Goal: Contribute content

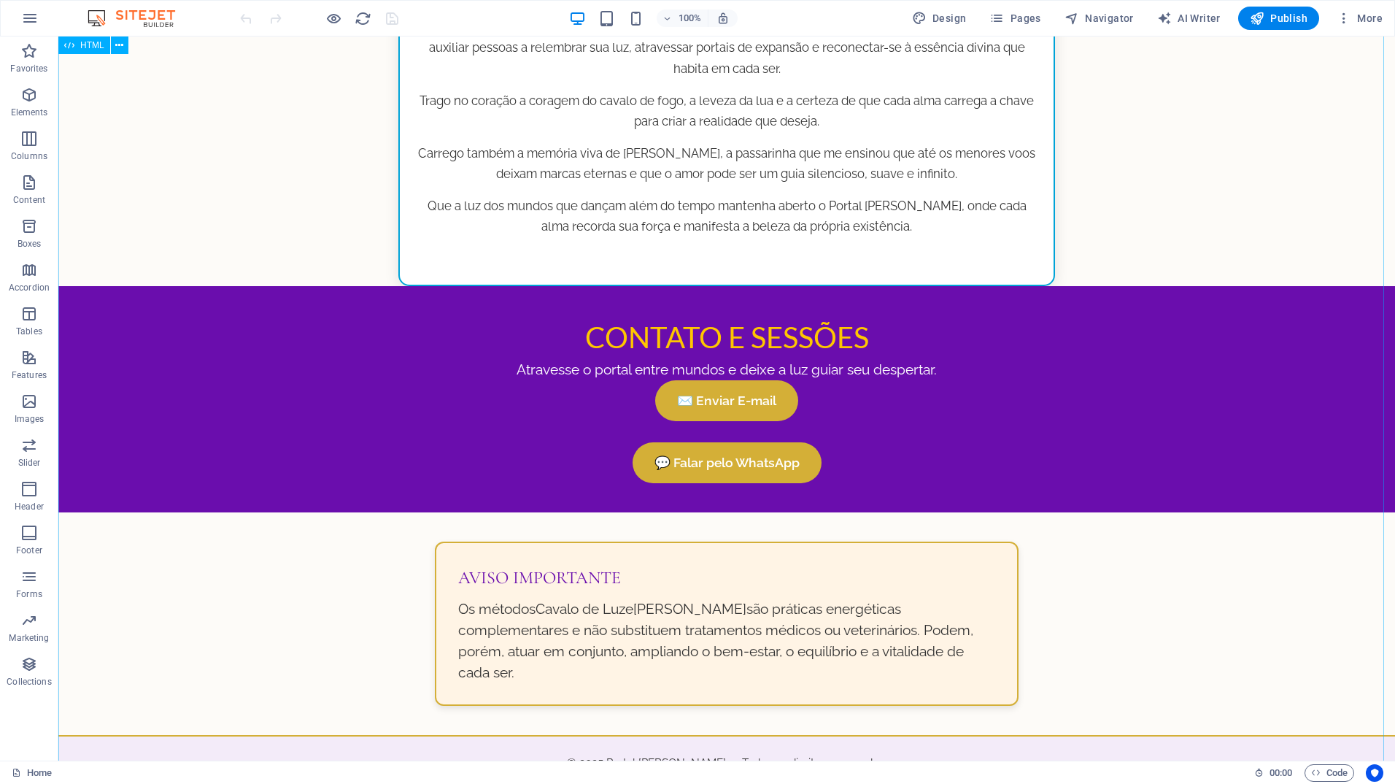
scroll to position [1535, 0]
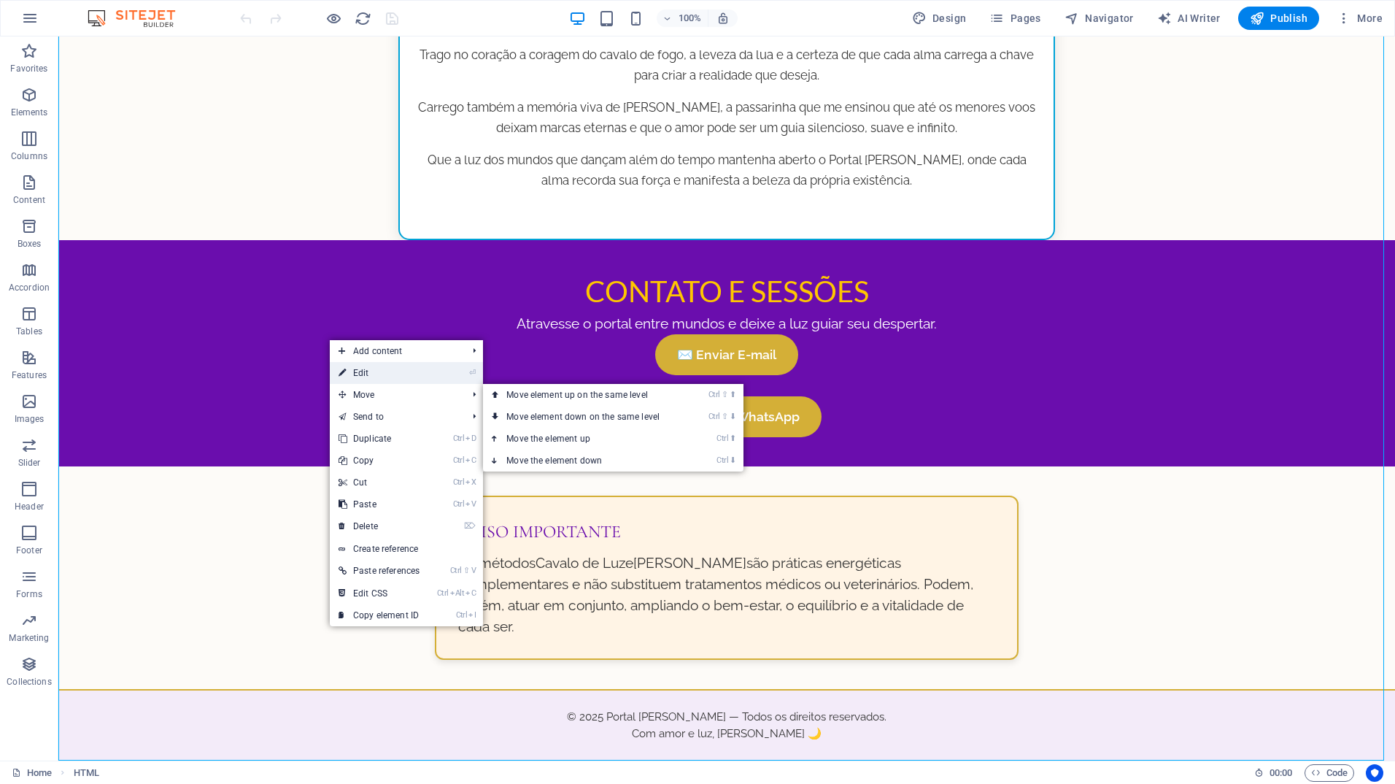
drag, startPoint x: 52, startPoint y: 347, endPoint x: 361, endPoint y: 371, distance: 309.7
click at [361, 371] on link "⏎ Edit" at bounding box center [379, 373] width 99 height 22
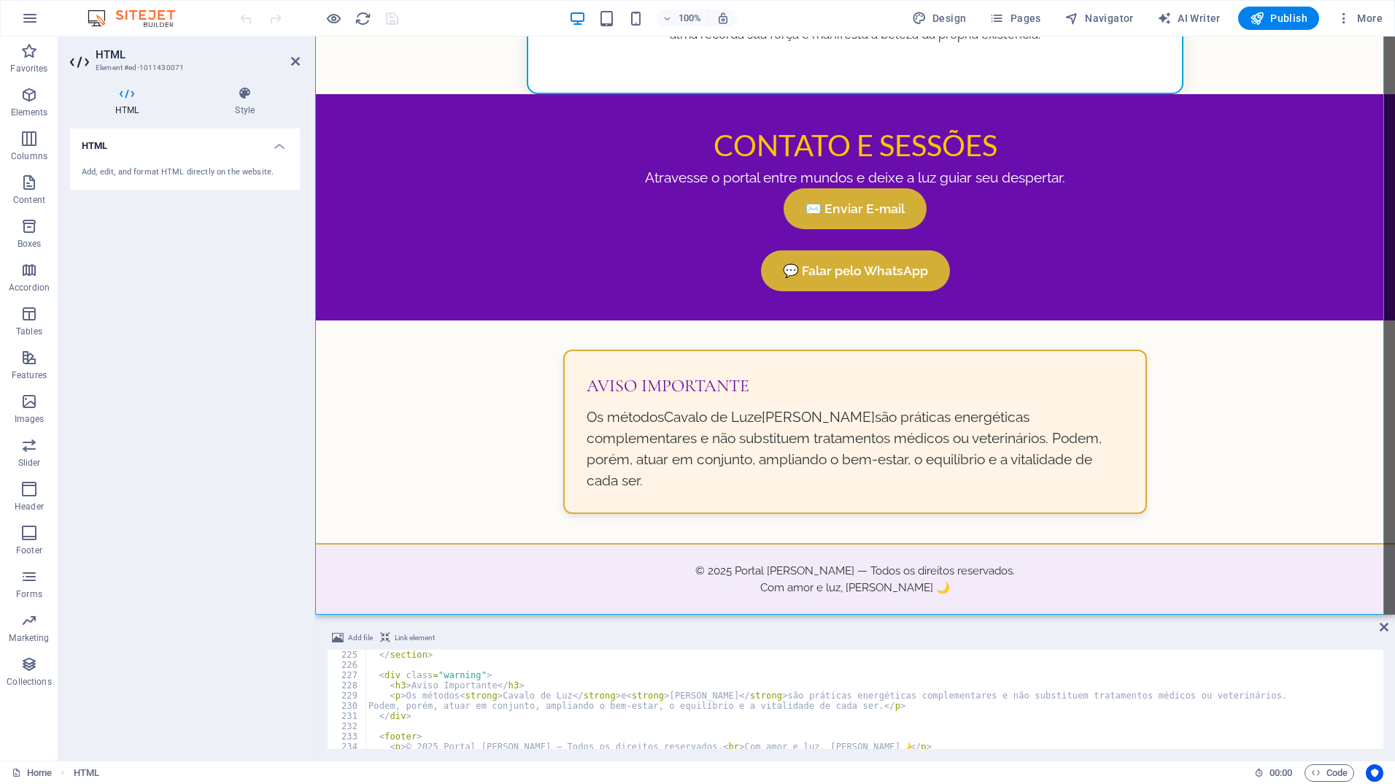
scroll to position [2333, 0]
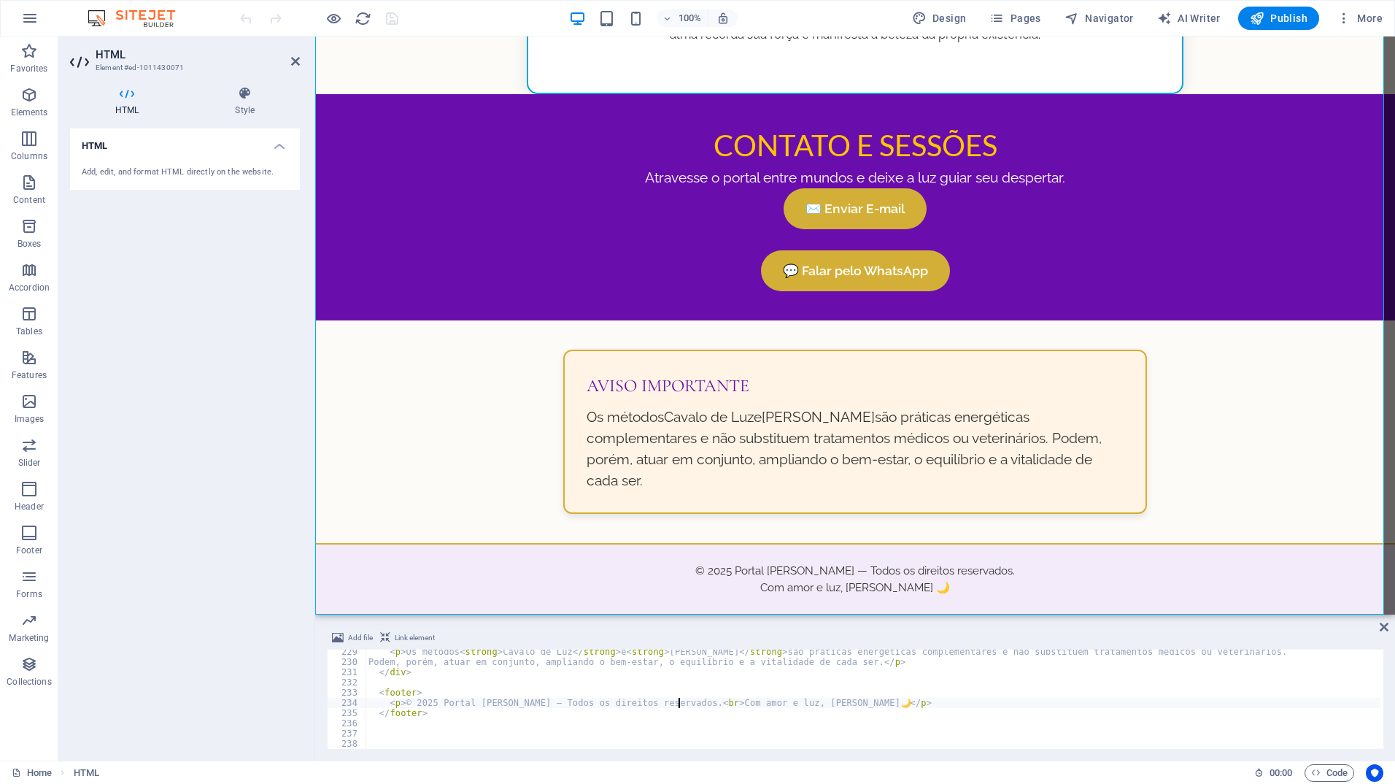
click at [680, 704] on div "< p > Os métodos < strong > Cavalo de Luz </ strong > e < strong > [PERSON_NAME…" at bounding box center [954, 705] width 1177 height 117
click at [769, 706] on div "< p > Os métodos < strong > Cavalo de Luz </ strong > e < strong > [PERSON_NAME…" at bounding box center [954, 705] width 1177 height 117
type textarea "<p>© 2025 Portal [PERSON_NAME] — Todos os direitos reservados - KVK: 98420356 <…"
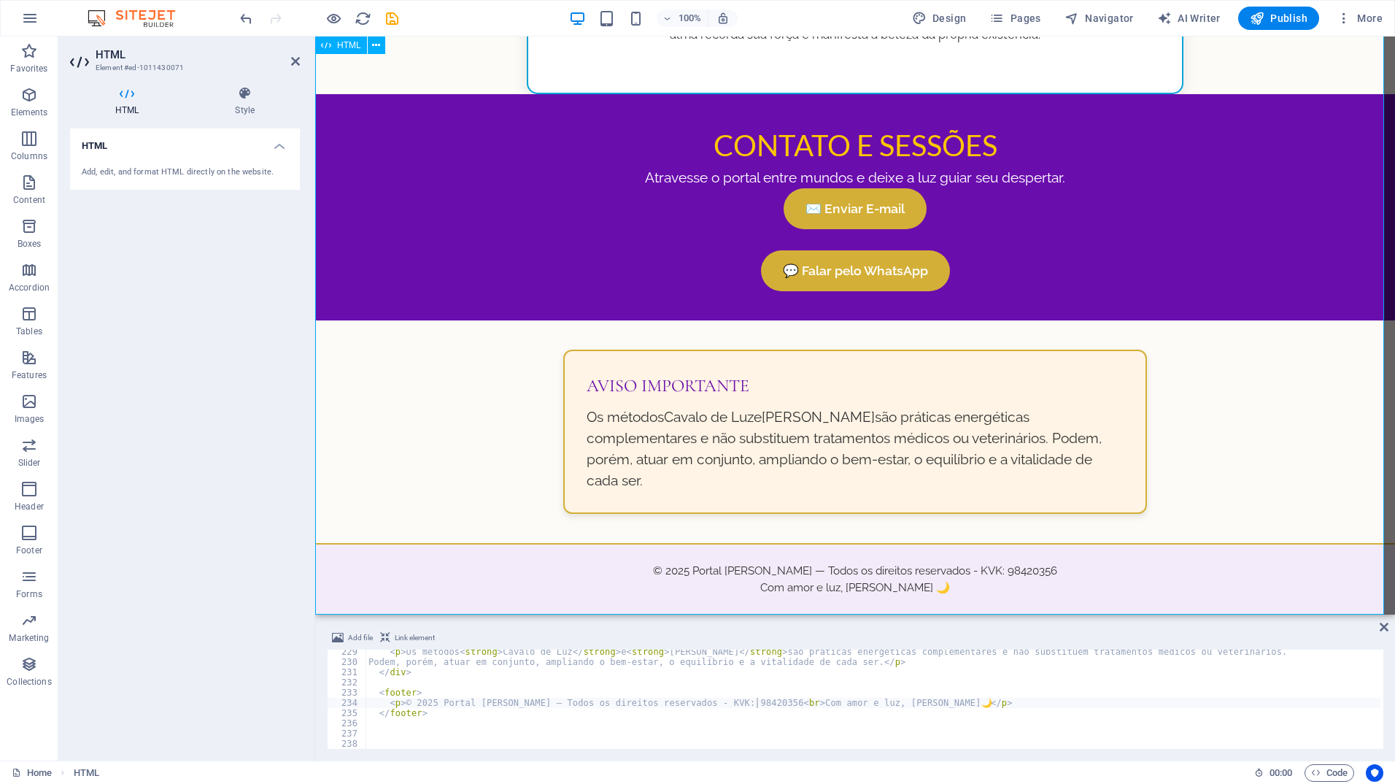
click at [1274, 20] on span "Publish" at bounding box center [1279, 18] width 58 height 15
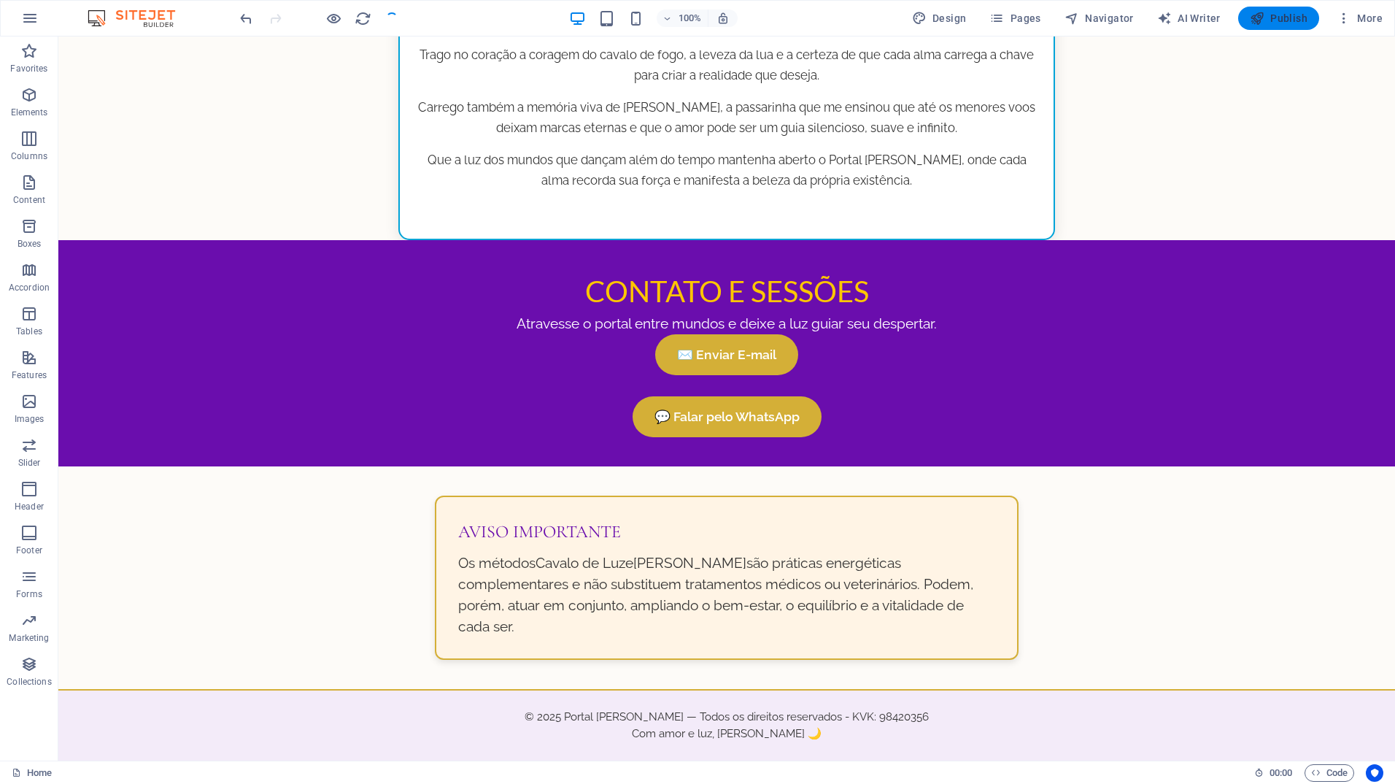
scroll to position [1535, 0]
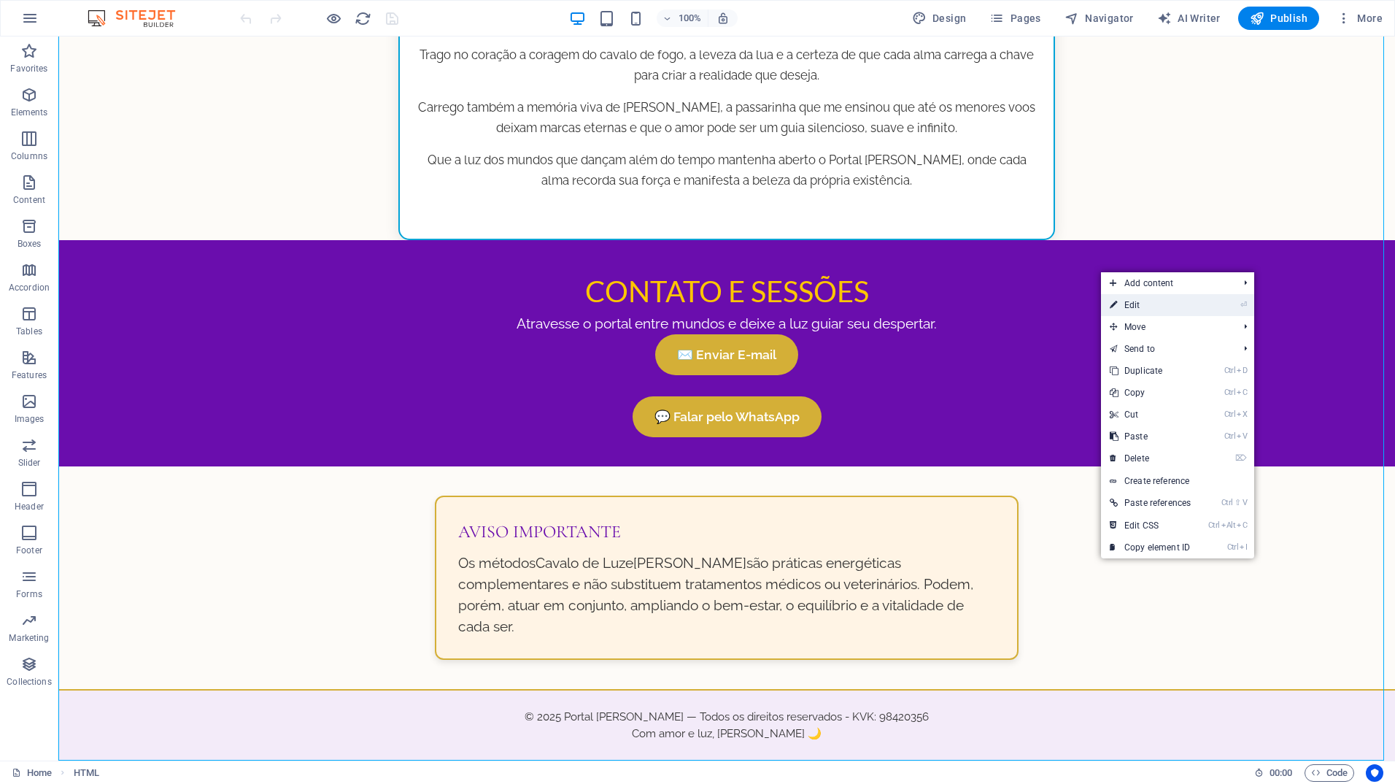
click at [1132, 304] on link "⏎ Edit" at bounding box center [1150, 305] width 99 height 22
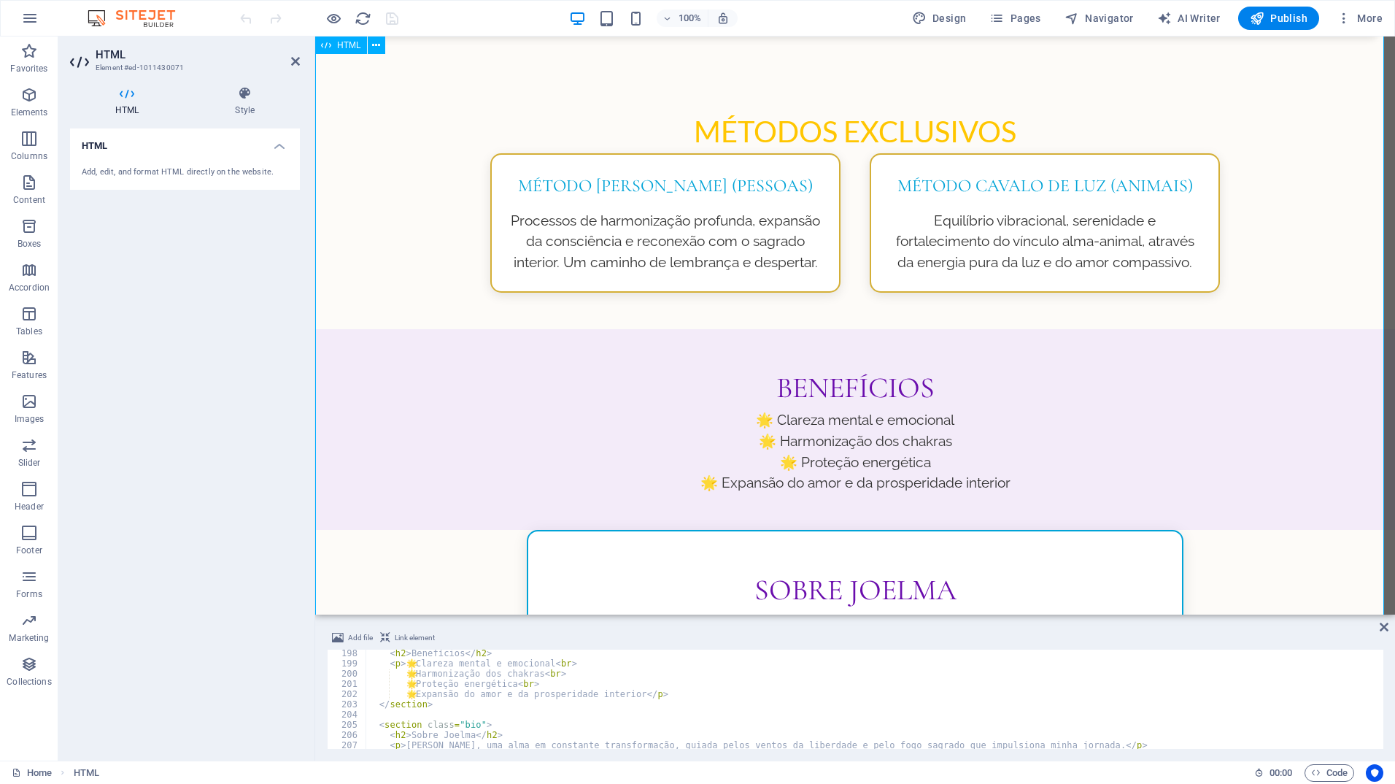
scroll to position [878, 0]
